Goal: Check status: Check status

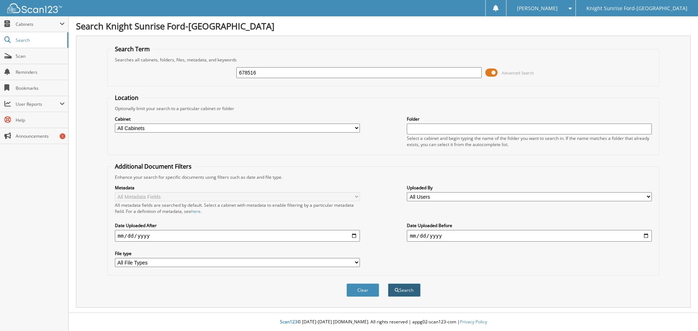
type input "678516"
click at [409, 293] on button "Search" at bounding box center [404, 289] width 33 height 13
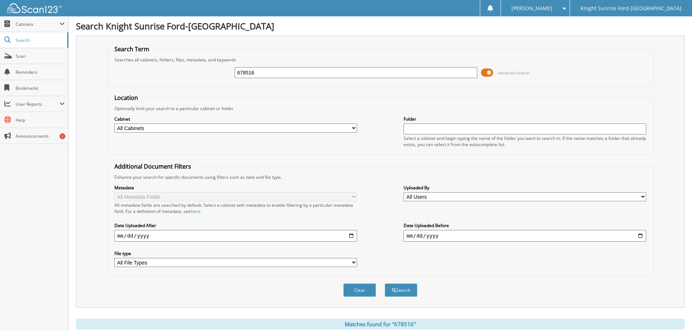
scroll to position [132, 0]
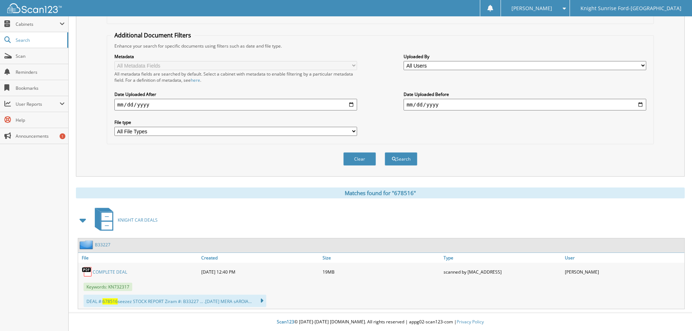
click at [116, 271] on link "COMPLETE DEAL" at bounding box center [110, 272] width 35 height 6
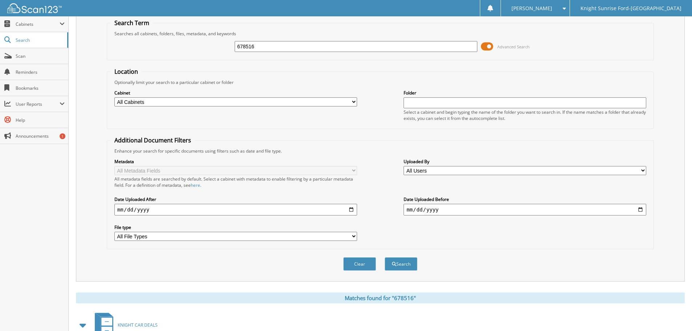
scroll to position [0, 0]
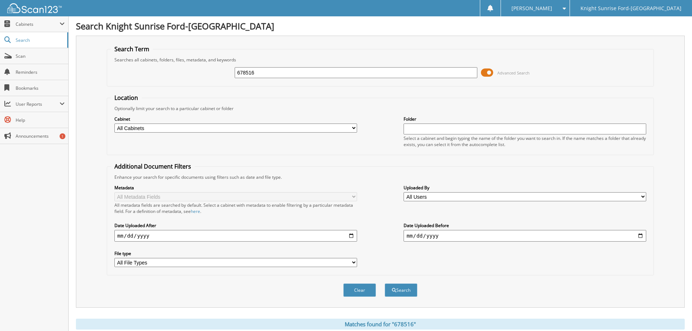
drag, startPoint x: 273, startPoint y: 74, endPoint x: 212, endPoint y: 84, distance: 61.8
click at [213, 84] on fieldset "Search Term Searches all cabinets, folders, files, metadata, and keywords 67851…" at bounding box center [380, 65] width 547 height 41
click at [251, 72] on input "text" at bounding box center [356, 72] width 243 height 11
paste input "679070"
type input "679070"
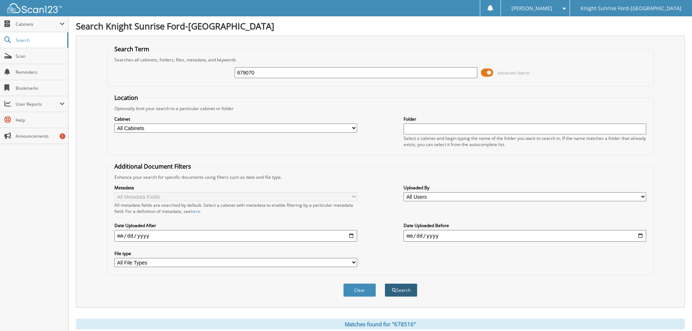
click at [404, 289] on button "Search" at bounding box center [401, 289] width 33 height 13
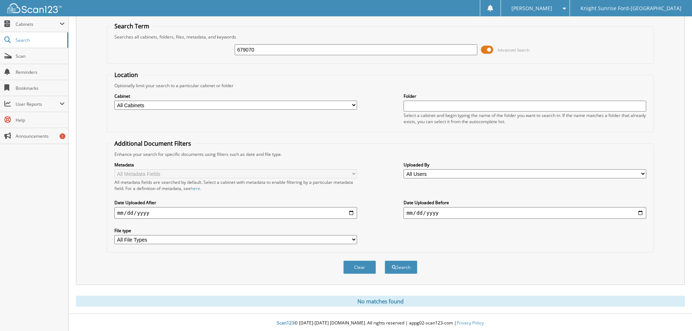
scroll to position [24, 0]
